Goal: Task Accomplishment & Management: Use online tool/utility

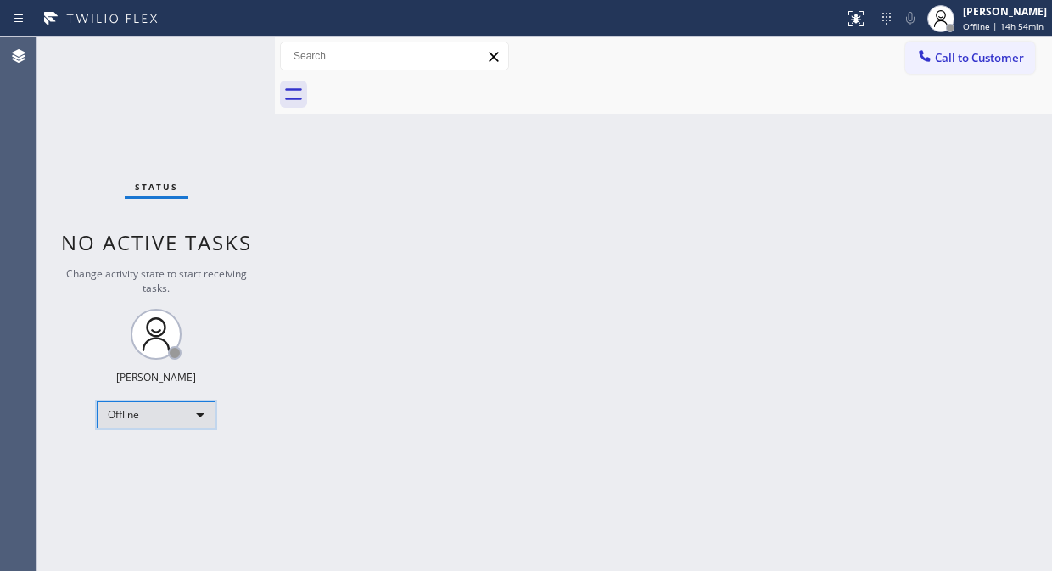
click at [125, 408] on div "Offline" at bounding box center [156, 414] width 119 height 27
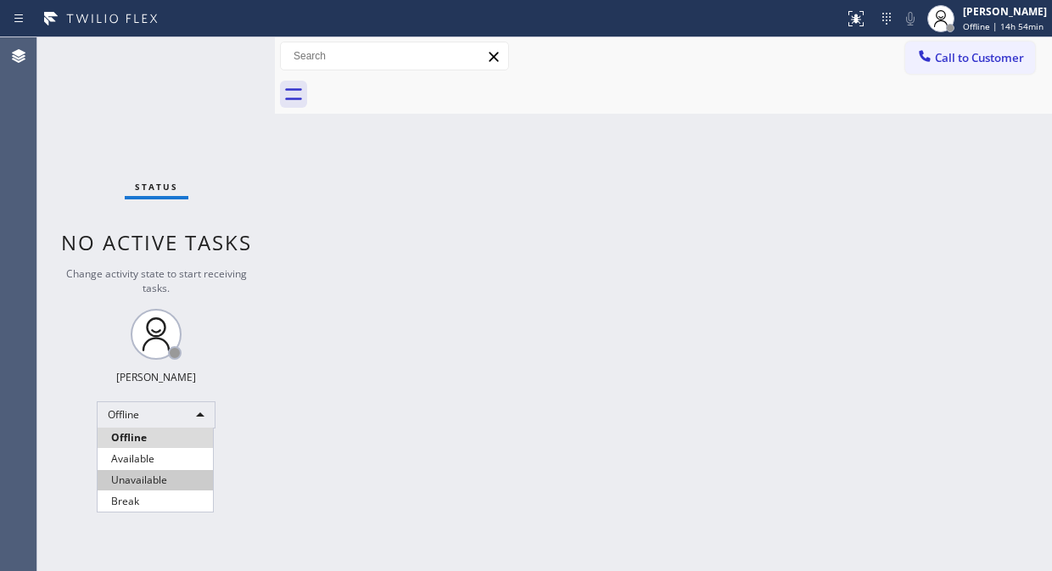
click at [136, 475] on li "Unavailable" at bounding box center [155, 480] width 115 height 20
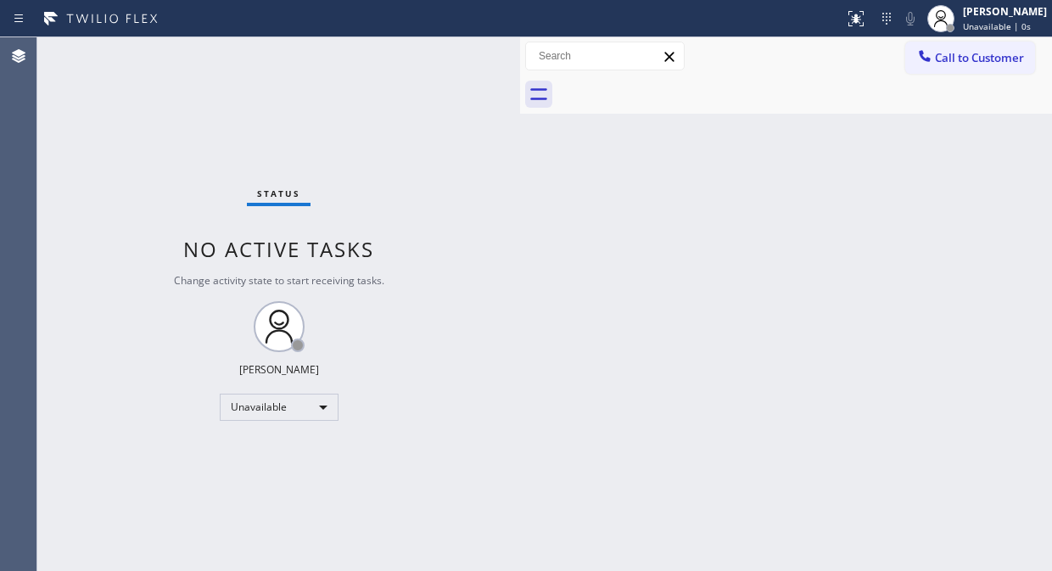
drag, startPoint x: 275, startPoint y: 105, endPoint x: 518, endPoint y: 198, distance: 260.5
click at [520, 197] on div at bounding box center [520, 304] width 0 height 534
click at [242, 113] on div "Status No active tasks Change activity state to start receiving tasks. [PERSON_…" at bounding box center [277, 304] width 481 height 534
click at [404, 299] on div "Status No active tasks Change activity state to start receiving tasks. [PERSON_…" at bounding box center [277, 304] width 481 height 534
